Goal: Task Accomplishment & Management: Use online tool/utility

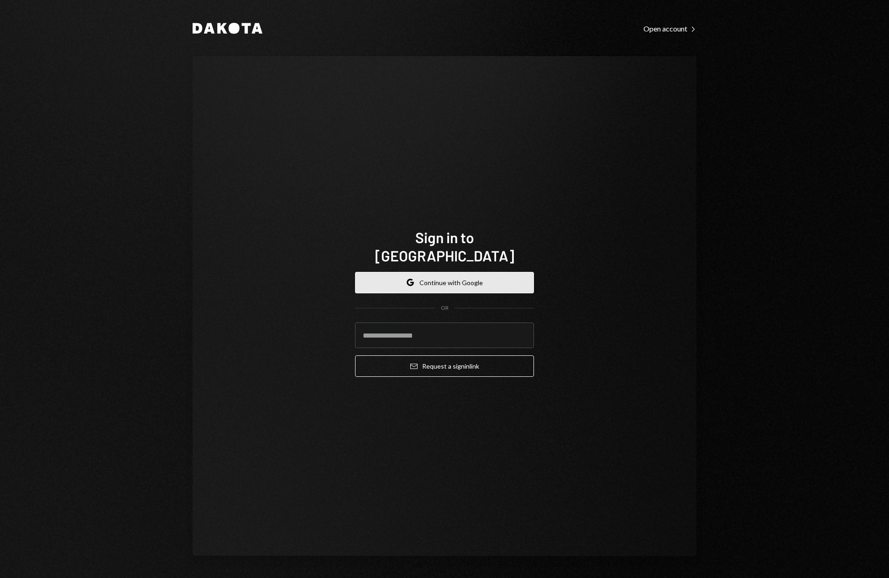
click at [493, 276] on button "Google Continue with Google" at bounding box center [444, 282] width 179 height 21
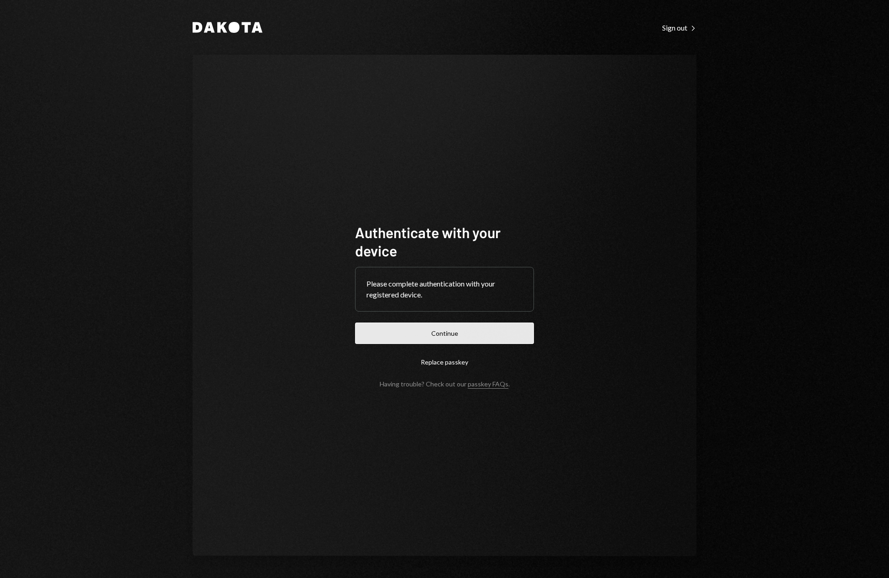
click at [435, 333] on button "Continue" at bounding box center [444, 333] width 179 height 21
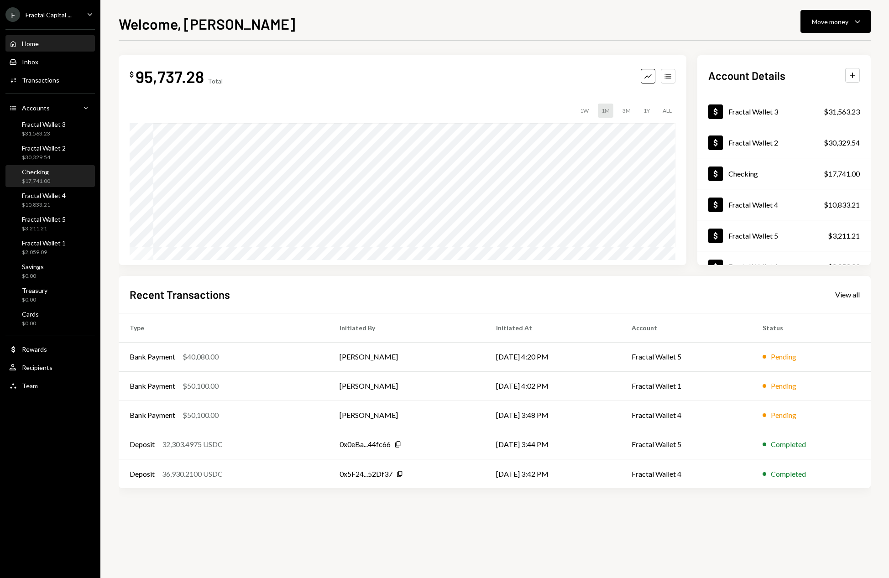
click at [42, 182] on div "$17,741.00" at bounding box center [36, 182] width 28 height 8
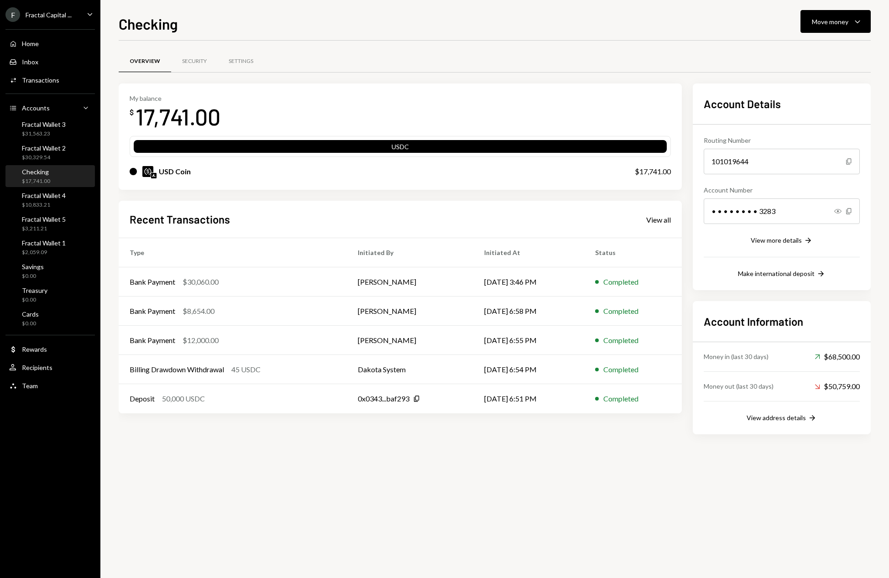
click at [157, 173] on div at bounding box center [154, 175] width 6 height 6
click at [148, 172] on img at bounding box center [147, 171] width 11 height 11
click at [856, 23] on icon "Caret Down" at bounding box center [857, 21] width 11 height 11
click at [794, 71] on div "Convert Transfer" at bounding box center [821, 70] width 80 height 10
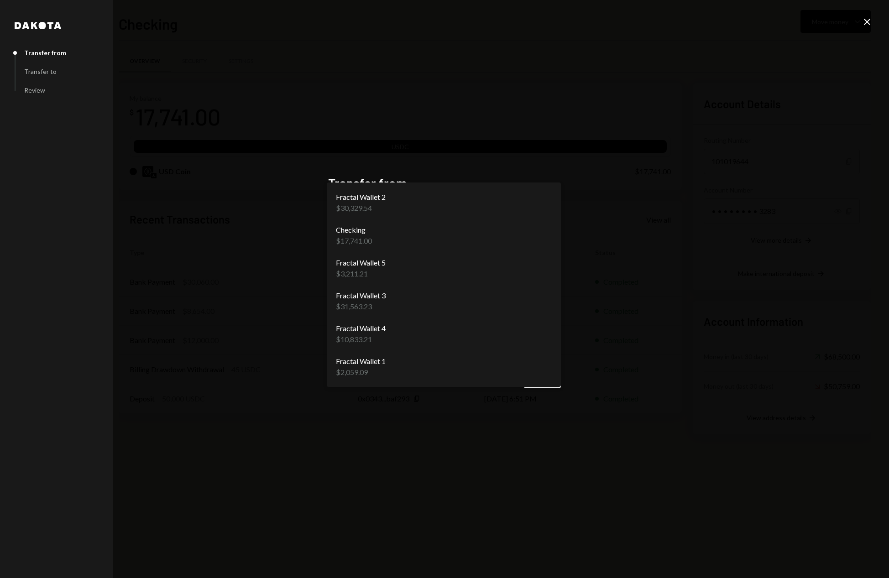
click at [530, 233] on body "F Fractal Capital ... Caret Down Home Home Inbox Inbox Activities Transactions …" at bounding box center [444, 289] width 889 height 578
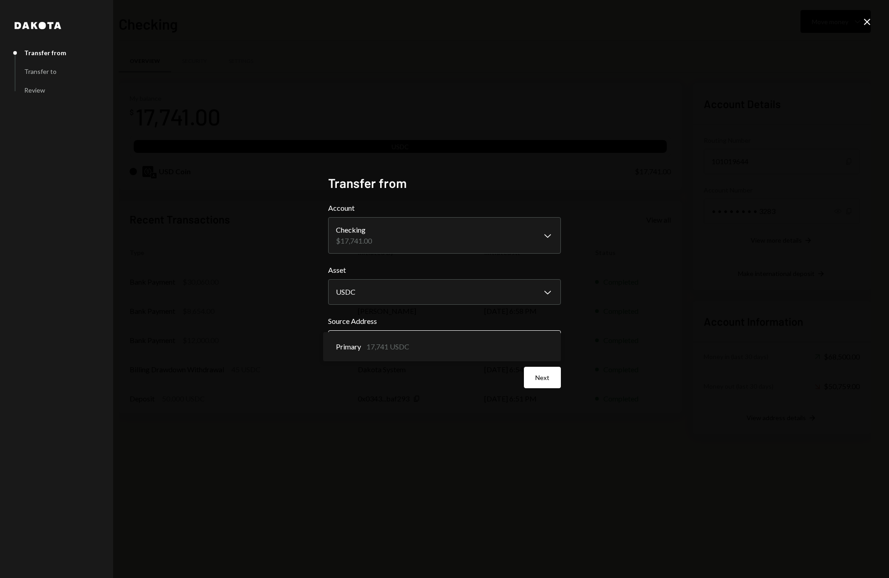
click at [411, 341] on body "F Fractal Capital ... Caret Down Home Home Inbox Inbox Activities Transactions …" at bounding box center [444, 289] width 889 height 578
click at [261, 342] on div "**********" at bounding box center [444, 289] width 889 height 578
click at [538, 385] on button "Next" at bounding box center [542, 377] width 37 height 21
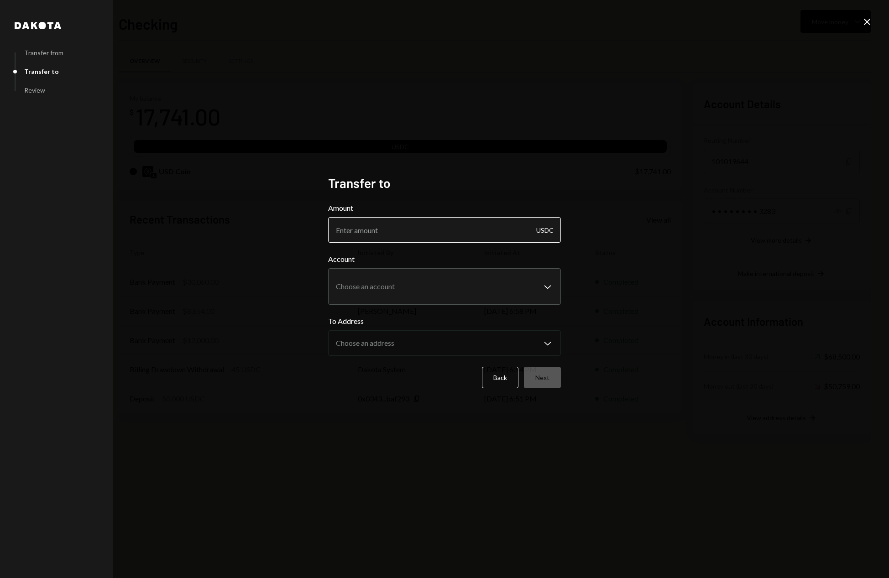
click at [473, 230] on input "Amount" at bounding box center [444, 230] width 233 height 26
click at [427, 277] on body "F Fractal Capital ... Caret Down Home Home Inbox Inbox Activities Transactions …" at bounding box center [444, 289] width 889 height 578
click at [718, 218] on div "**********" at bounding box center [444, 289] width 889 height 578
click at [500, 377] on button "Back" at bounding box center [500, 377] width 37 height 21
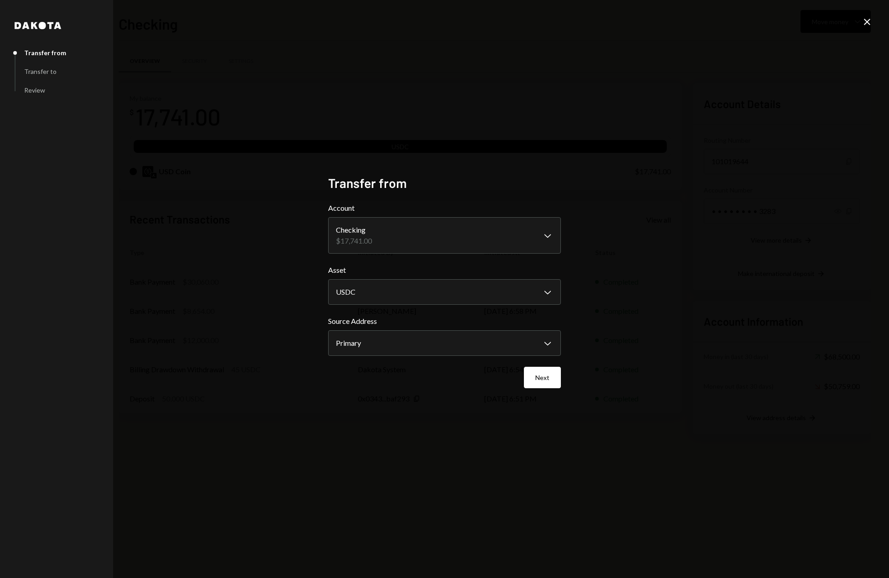
click at [864, 22] on icon "Close" at bounding box center [867, 21] width 11 height 11
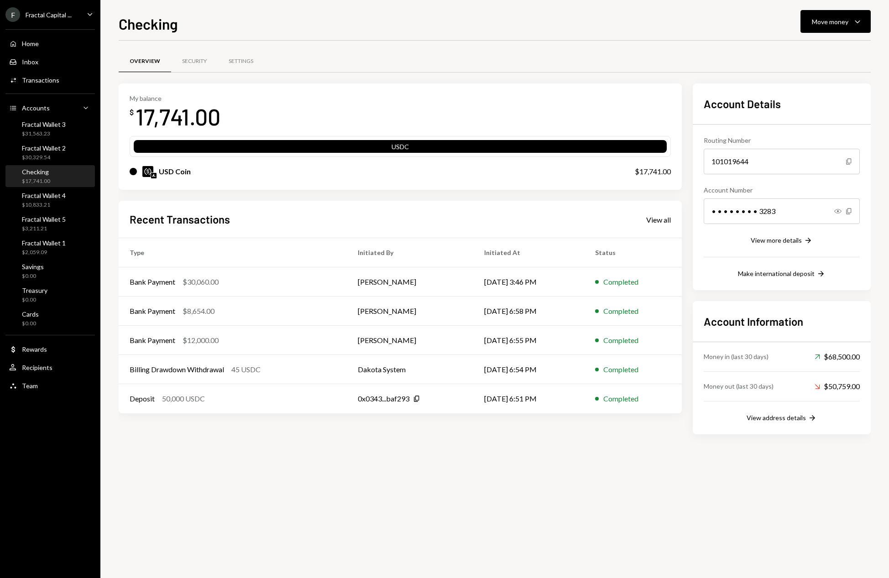
click at [397, 489] on div "Overview Security Settings My balance $ 17,741.00 USDC USD Coin $17,741.00 Rece…" at bounding box center [495, 310] width 752 height 538
click at [242, 58] on div "Settings" at bounding box center [241, 61] width 25 height 8
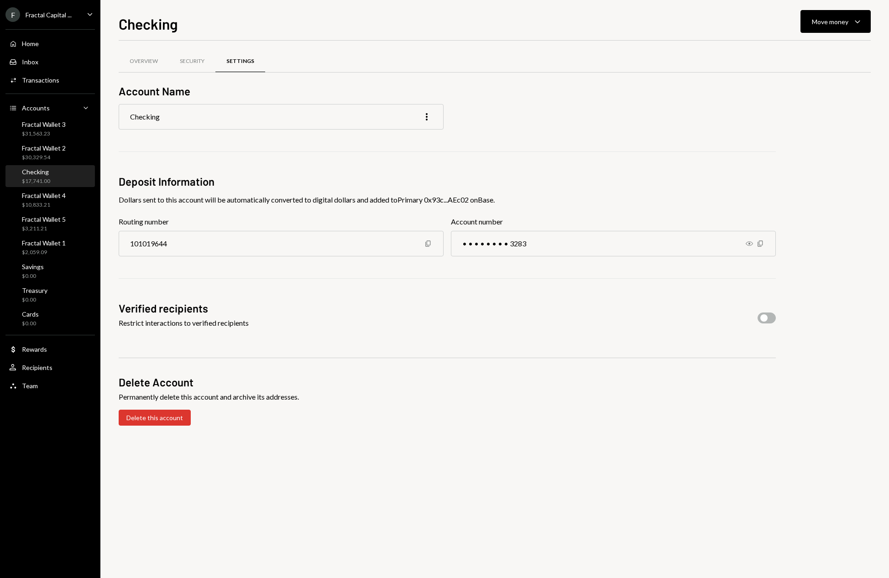
click at [315, 116] on div "Checking More" at bounding box center [281, 117] width 325 height 26
click at [428, 118] on icon "More" at bounding box center [426, 116] width 11 height 11
click at [591, 129] on div "Checking More" at bounding box center [447, 117] width 657 height 26
click at [363, 455] on div "Overview Security Settings Account Name Checking More Deposit Information Dolla…" at bounding box center [495, 310] width 752 height 538
click at [235, 321] on div "Restrict interactions to verified recipients" at bounding box center [184, 323] width 130 height 11
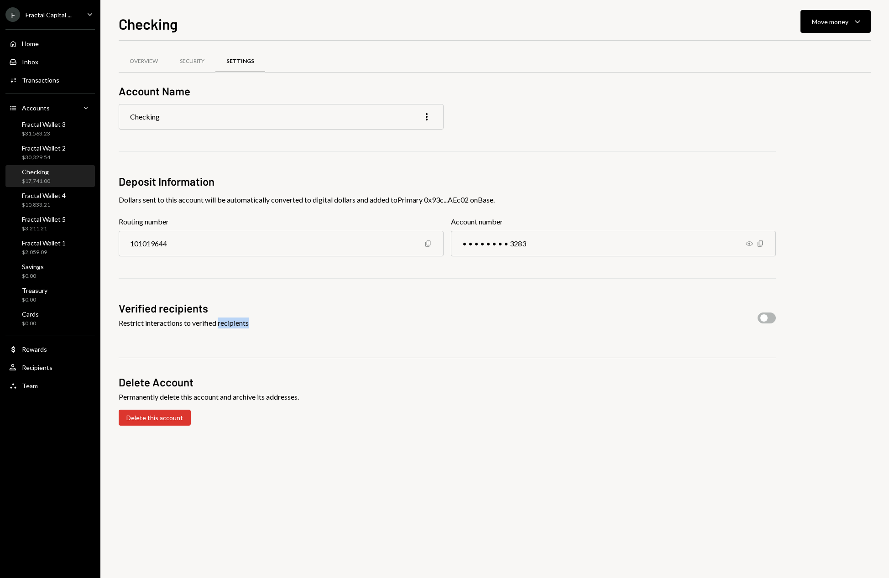
click at [235, 321] on div "Restrict interactions to verified recipients" at bounding box center [184, 323] width 130 height 11
click at [192, 321] on div "Restrict interactions to verified recipients" at bounding box center [184, 323] width 130 height 11
click at [188, 54] on div "Security" at bounding box center [192, 62] width 47 height 22
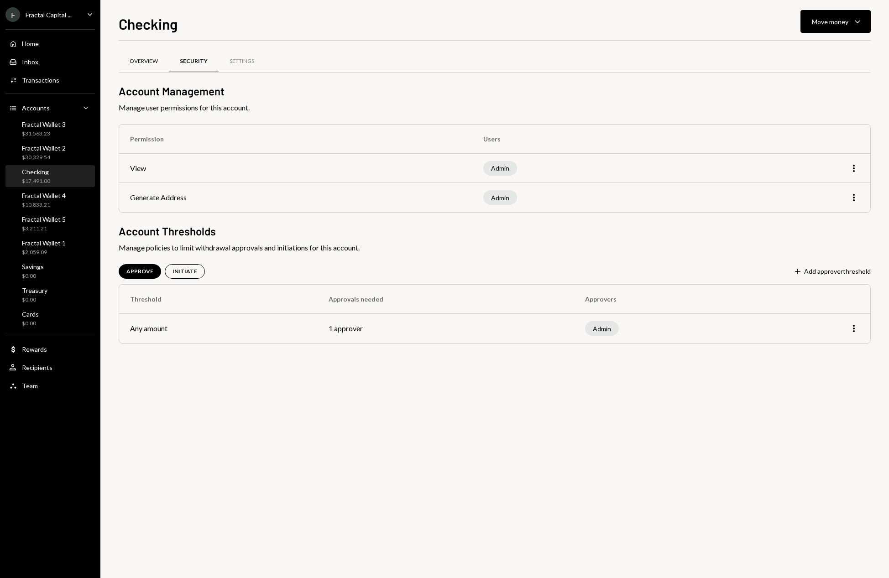
click at [138, 62] on div "Overview" at bounding box center [144, 61] width 28 height 8
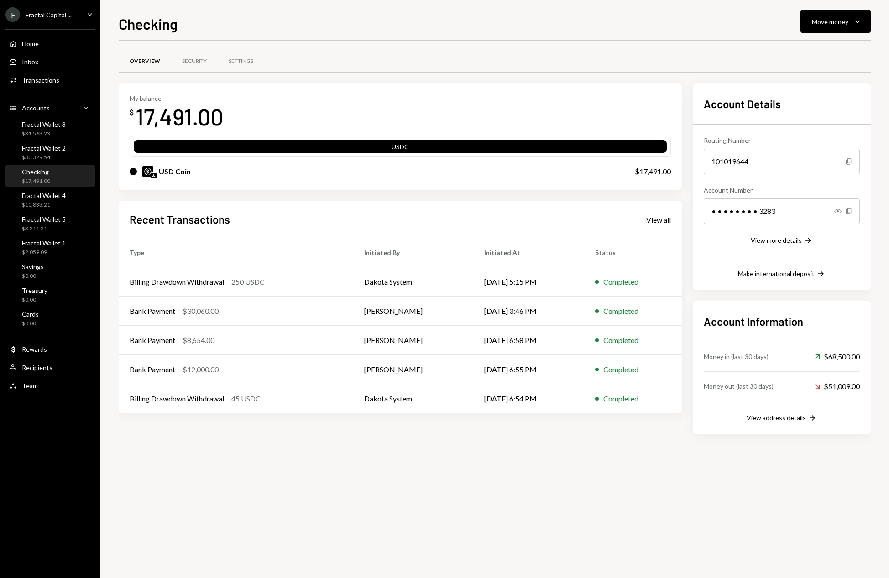
click at [424, 470] on div "Overview Security Settings My balance $ 17,491.00 USDC USD Coin $17,491.00 Rece…" at bounding box center [495, 310] width 752 height 538
click at [785, 239] on div "View more details" at bounding box center [776, 240] width 51 height 8
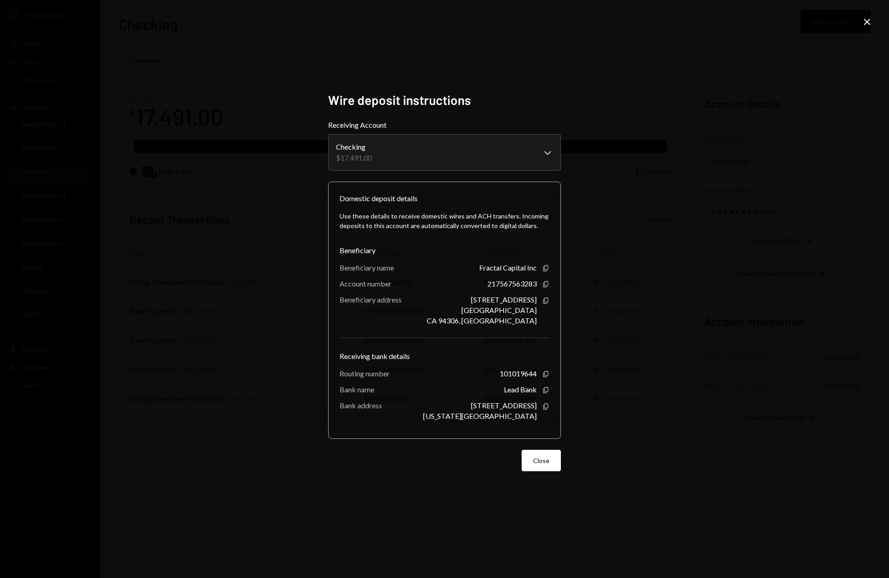
click at [862, 26] on icon "Close" at bounding box center [867, 21] width 11 height 11
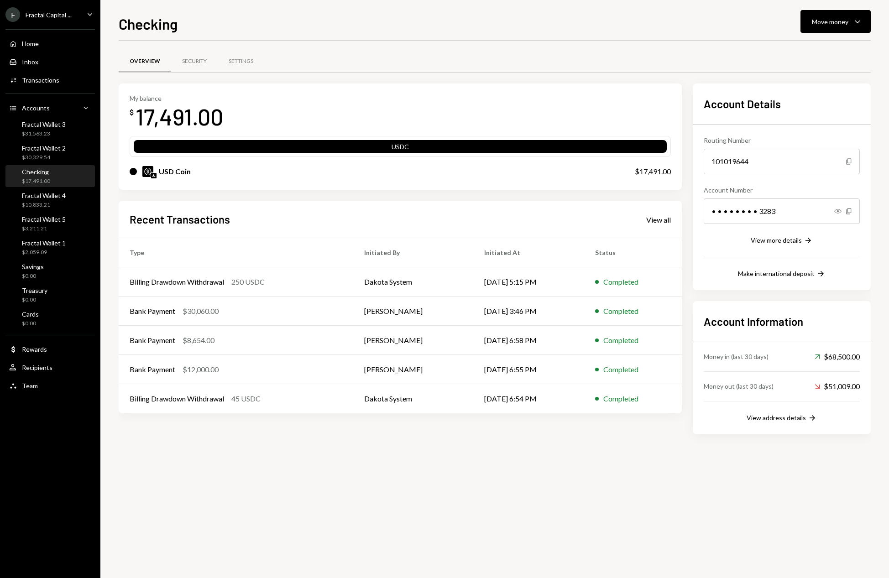
click at [431, 512] on div "Overview Security Settings My balance $ 17,491.00 USDC USD Coin $17,491.00 Rece…" at bounding box center [495, 310] width 752 height 538
click at [50, 347] on div "Dollar Rewards" at bounding box center [50, 349] width 82 height 8
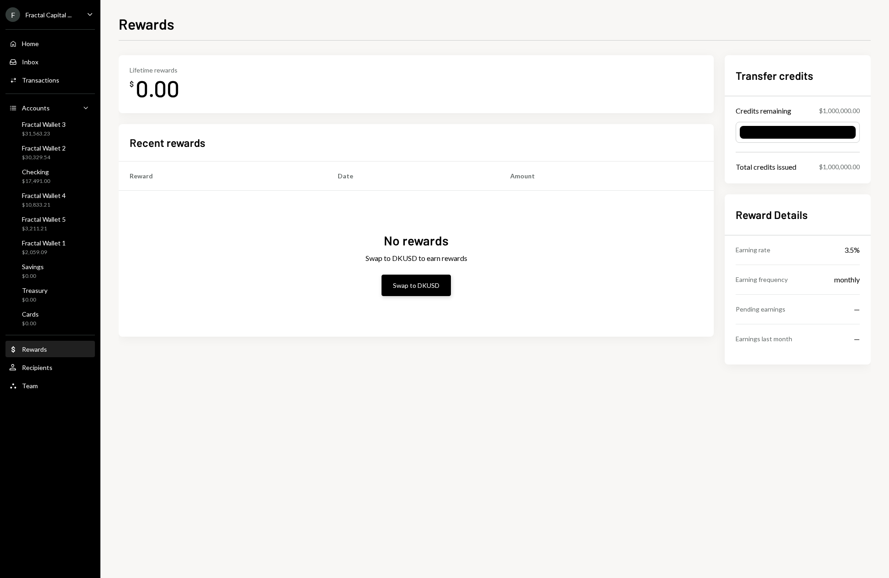
click at [414, 285] on button "Swap to DKUSD" at bounding box center [416, 285] width 69 height 21
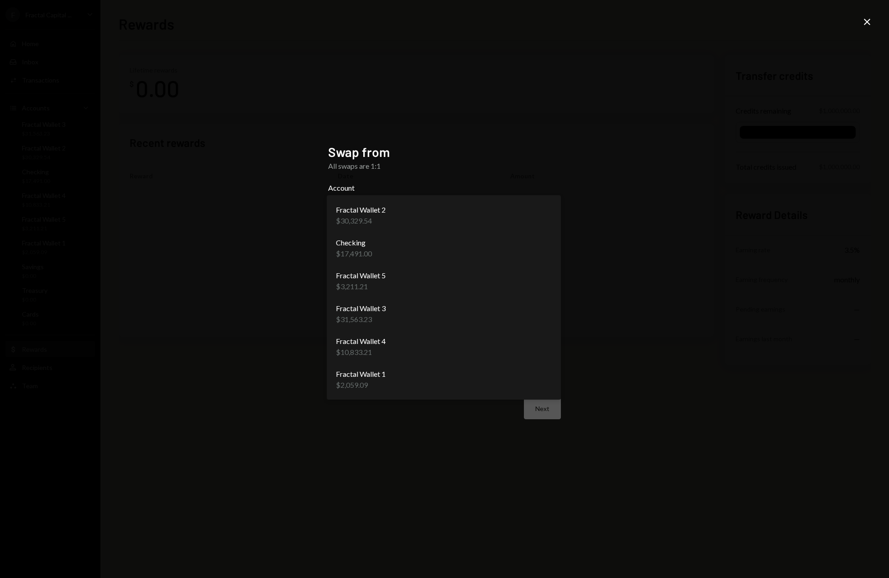
click at [521, 218] on body "**********" at bounding box center [444, 289] width 889 height 578
select select "**********"
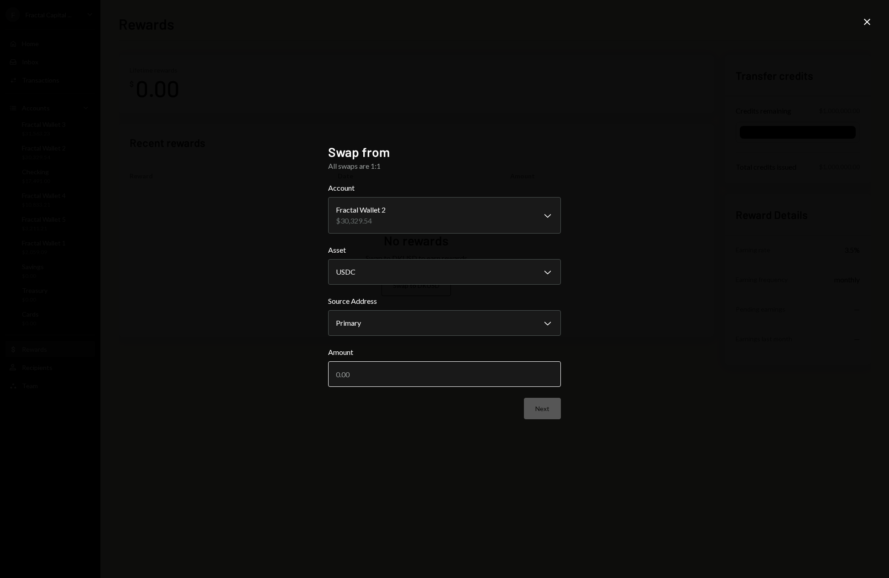
click at [382, 371] on input "Amount" at bounding box center [444, 374] width 233 height 26
type input "30000"
click at [551, 409] on button "Next" at bounding box center [542, 408] width 37 height 21
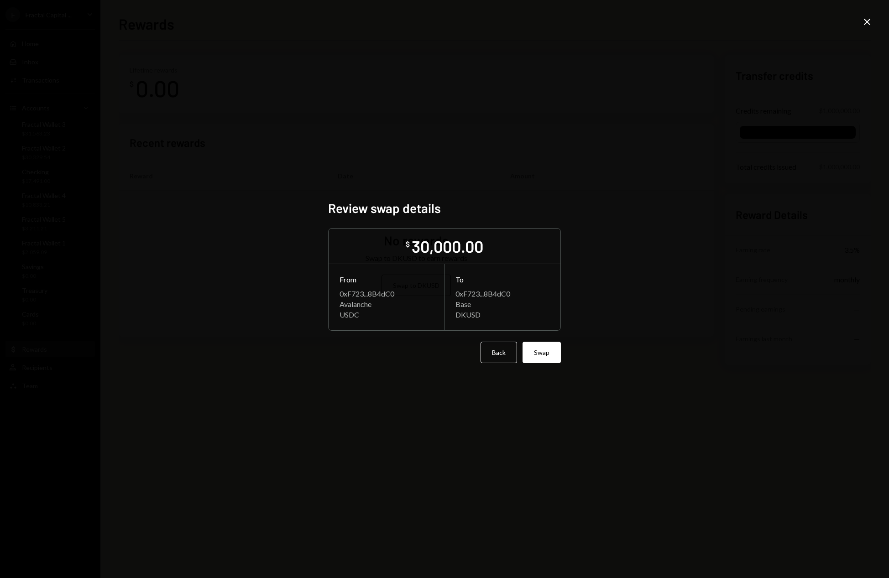
click at [864, 23] on icon "Close" at bounding box center [867, 21] width 11 height 11
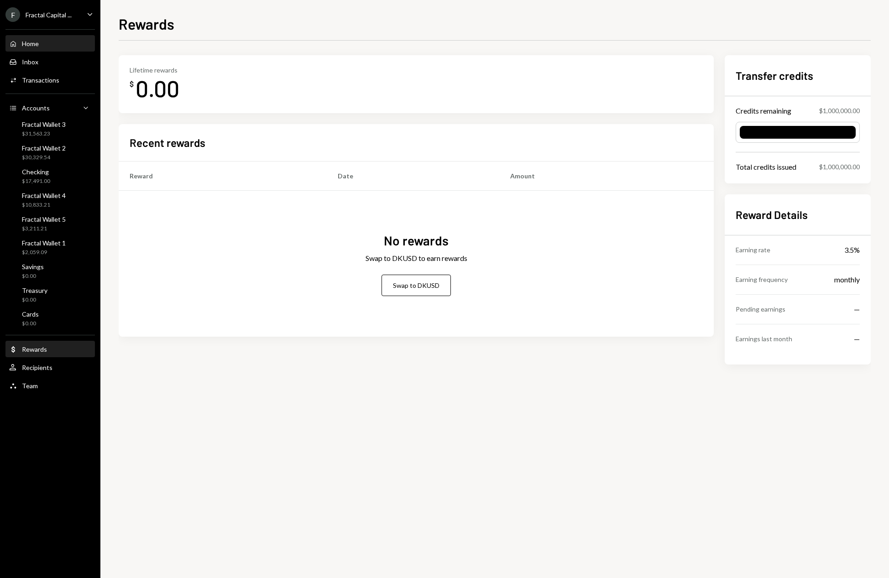
click at [27, 45] on div "Home" at bounding box center [30, 44] width 17 height 8
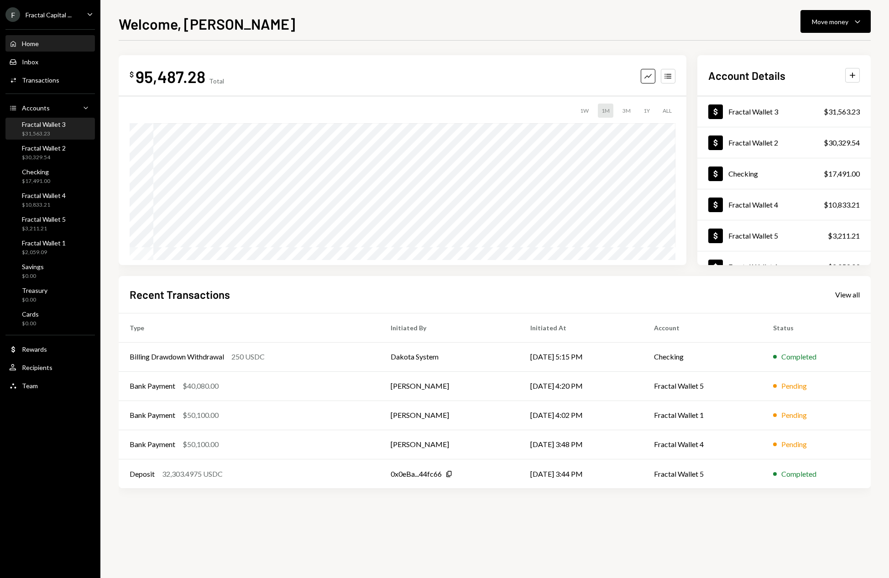
click at [37, 122] on div "Fractal Wallet 3" at bounding box center [44, 124] width 44 height 8
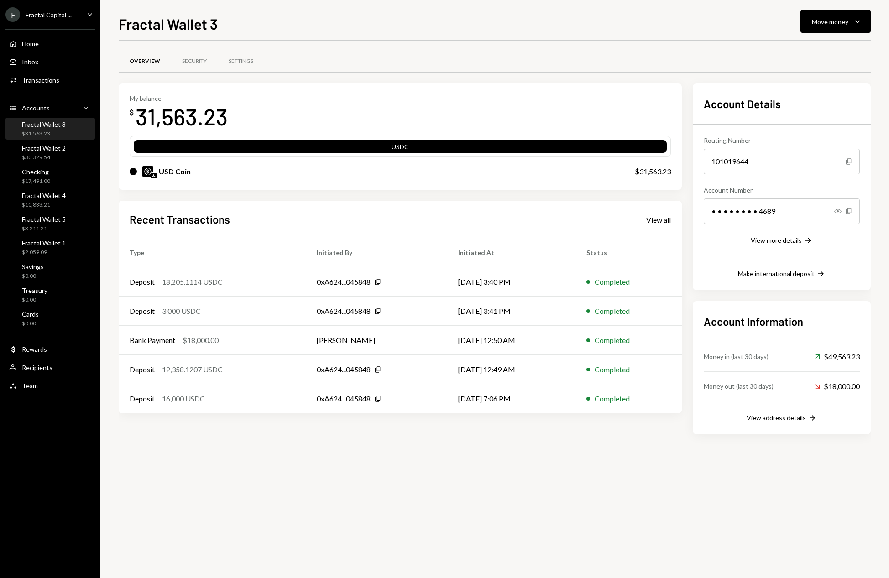
click at [150, 172] on img at bounding box center [147, 171] width 11 height 11
click at [861, 19] on icon "Caret Down" at bounding box center [857, 21] width 11 height 11
click at [824, 121] on div "Swap stablecoins" at bounding box center [828, 119] width 67 height 10
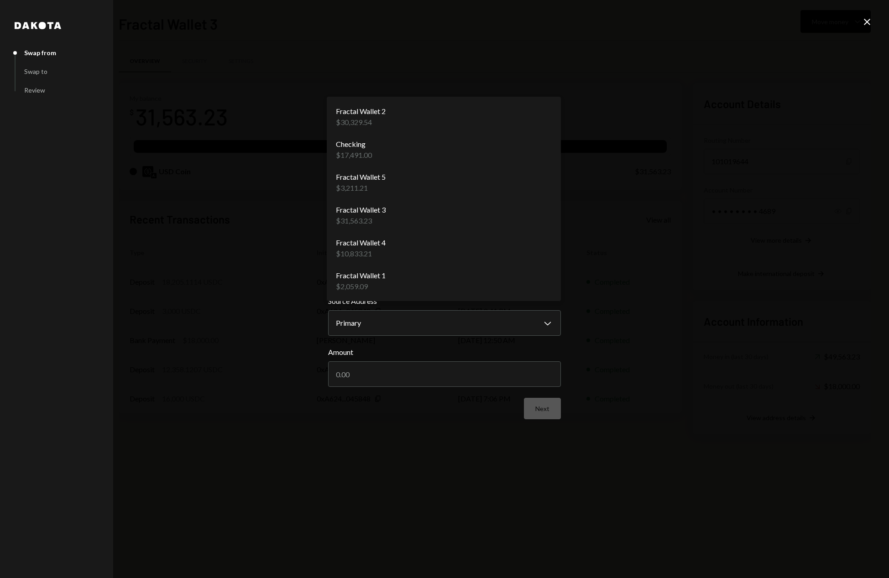
click at [359, 219] on body "F Fractal Capital ... Caret Down Home Home Inbox Inbox Activities Transactions …" at bounding box center [444, 289] width 889 height 578
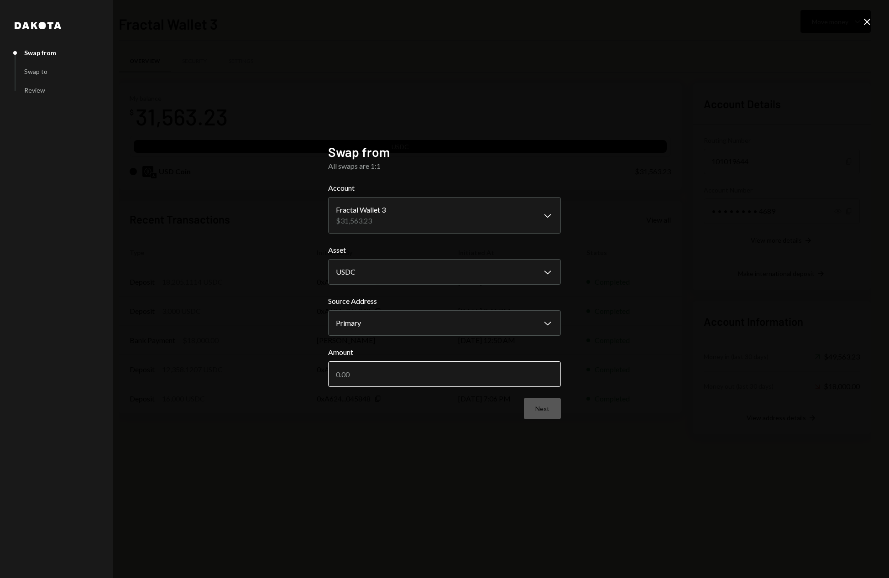
click at [345, 376] on input "Amount" at bounding box center [444, 374] width 233 height 26
type input "31563.23"
click at [541, 411] on button "Next" at bounding box center [542, 408] width 37 height 21
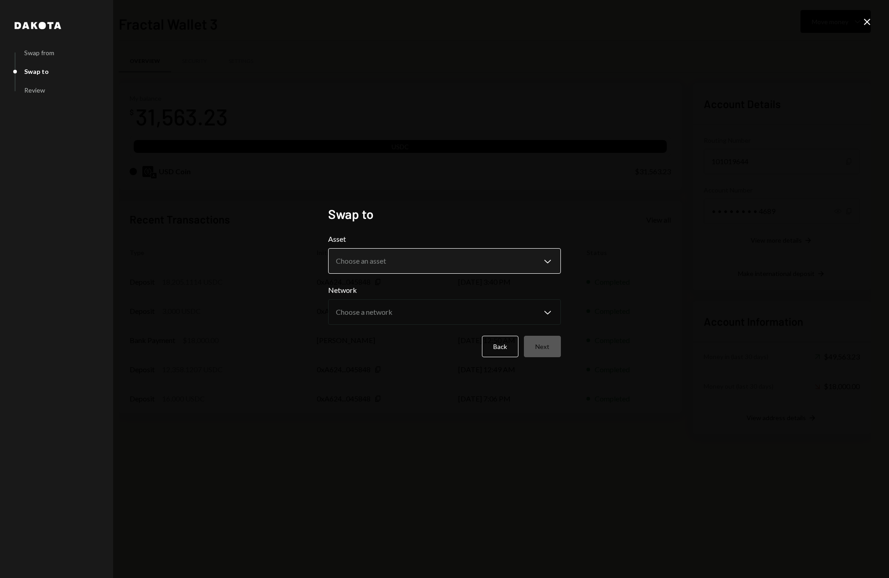
click at [411, 265] on body "F Fractal Capital ... Caret Down Home Home Inbox Inbox Activities Transactions …" at bounding box center [444, 289] width 889 height 578
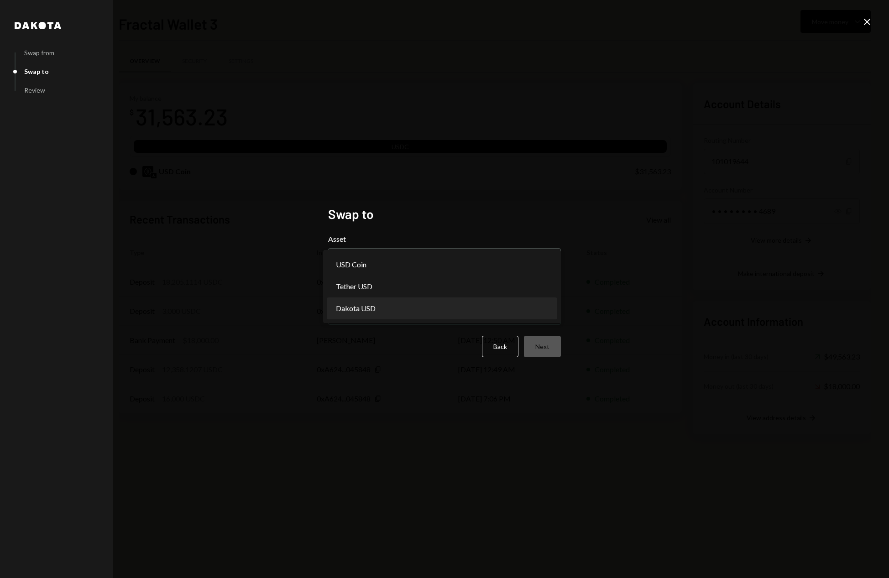
select select "*****"
click at [406, 319] on body "F Fractal Capital ... Caret Down Home Home Inbox Inbox Activities Transactions …" at bounding box center [444, 289] width 889 height 578
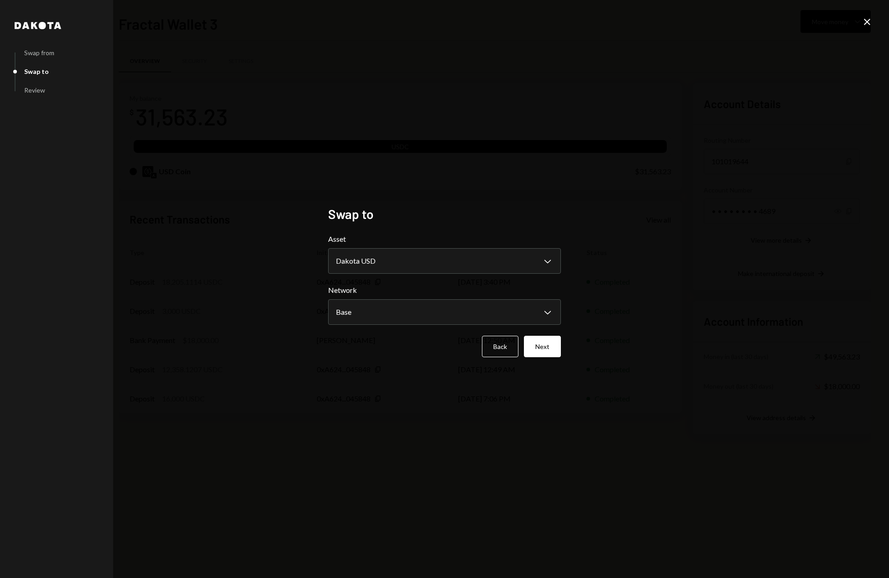
click at [408, 413] on div "**********" at bounding box center [444, 289] width 889 height 578
click at [493, 348] on button "Back" at bounding box center [500, 346] width 37 height 21
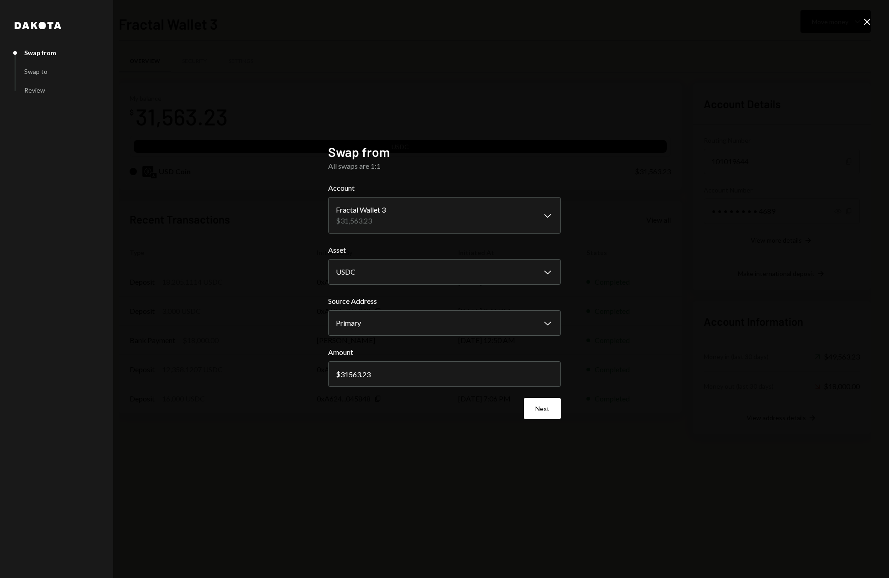
click at [867, 21] on icon "Close" at bounding box center [867, 21] width 11 height 11
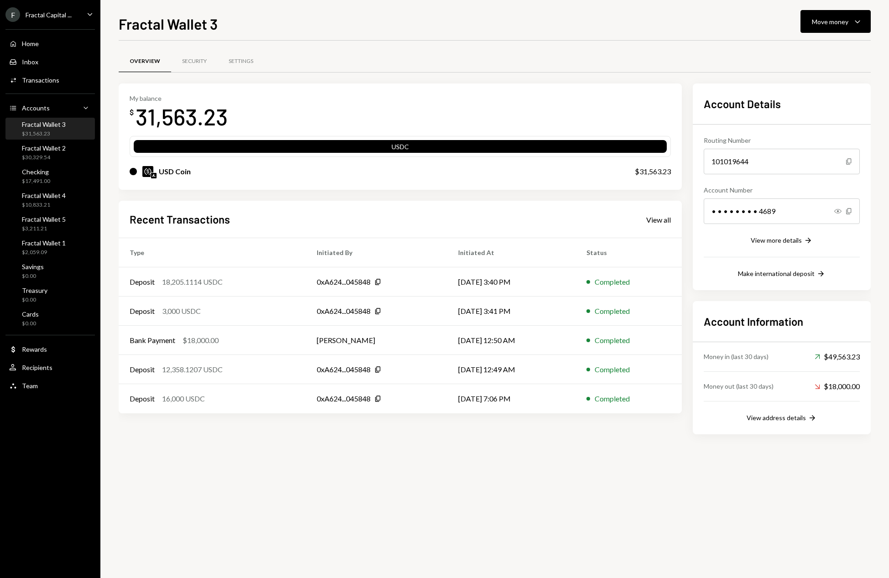
click at [509, 509] on div "Overview Security Settings My balance $ 31,563.23 USDC USD Coin $31,563.23 Rece…" at bounding box center [495, 310] width 752 height 538
click at [41, 41] on div "Home Home" at bounding box center [50, 44] width 82 height 8
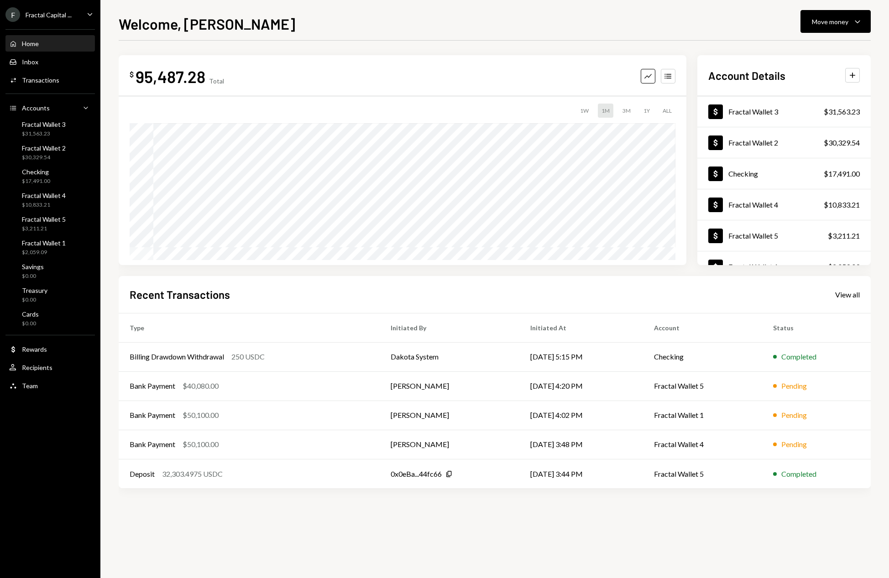
click at [491, 541] on div "$ 95,487.28 Total Graph Accounts 1W 1M 3M 1Y ALL Account Details Plus Dollar Fr…" at bounding box center [495, 310] width 752 height 538
